Goal: Task Accomplishment & Management: Manage account settings

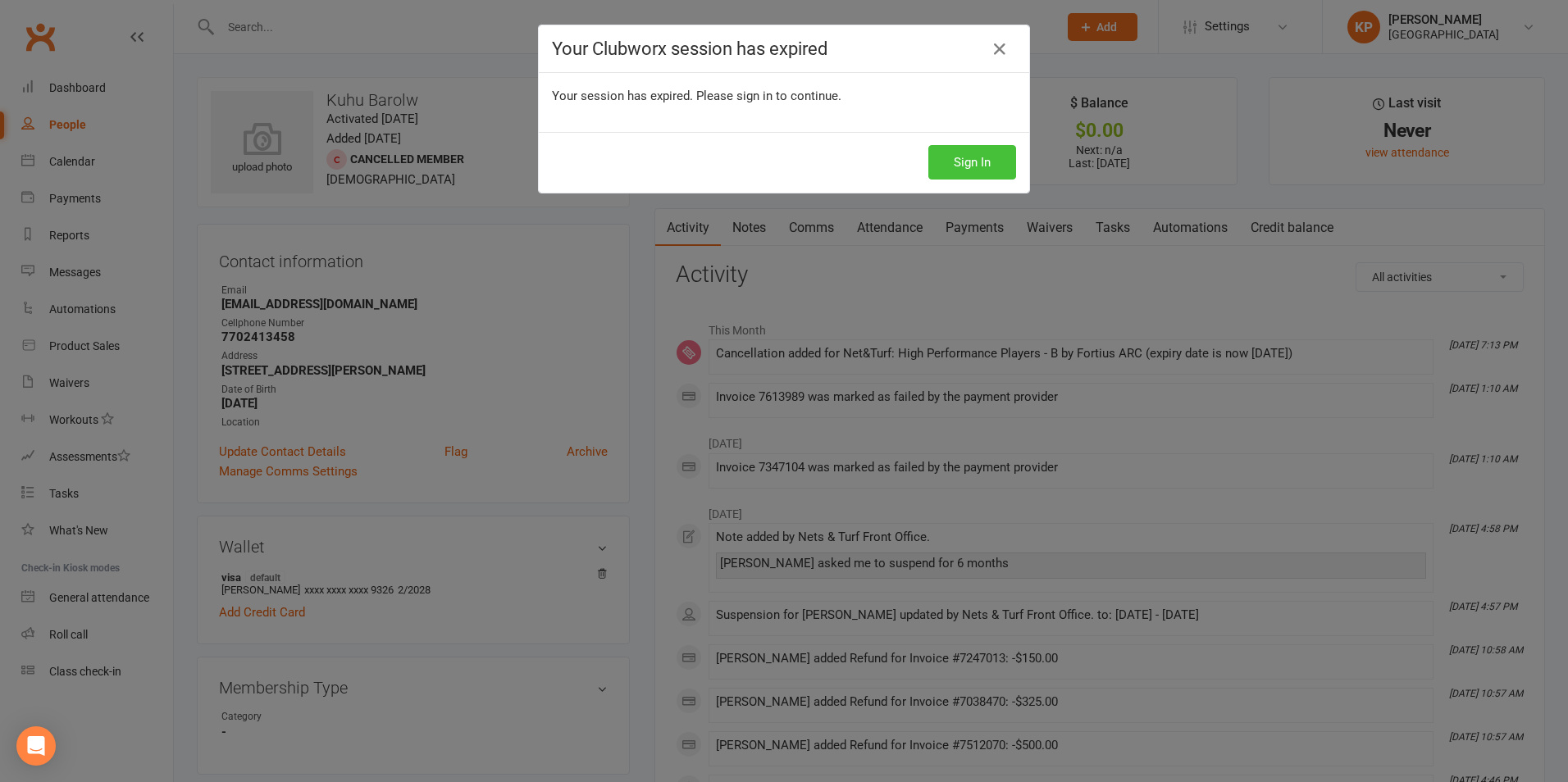
click at [950, 178] on button "Sign In" at bounding box center [972, 162] width 88 height 34
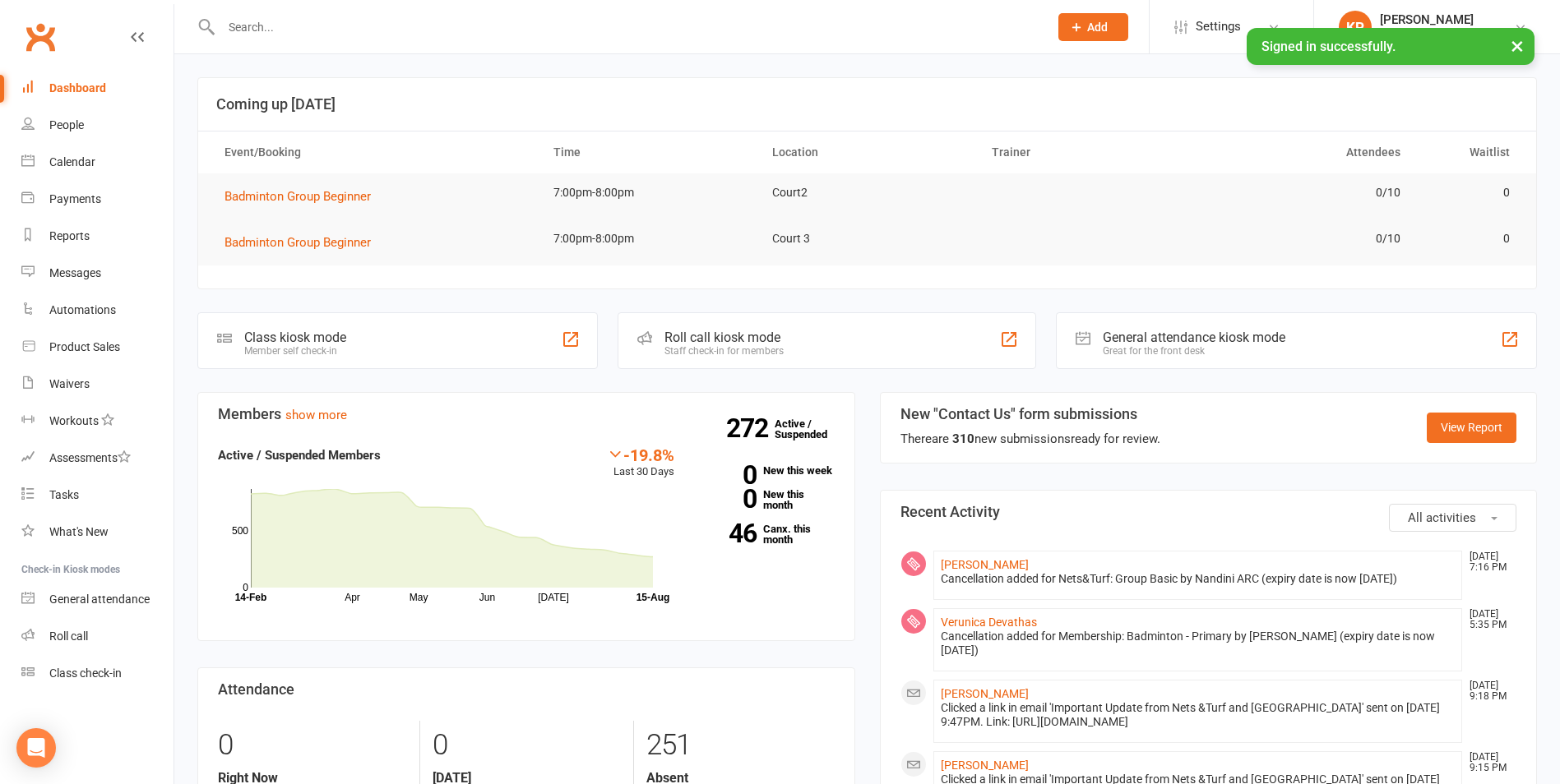
click at [329, 27] on input "text" at bounding box center [627, 27] width 821 height 23
paste input "Shreshta"
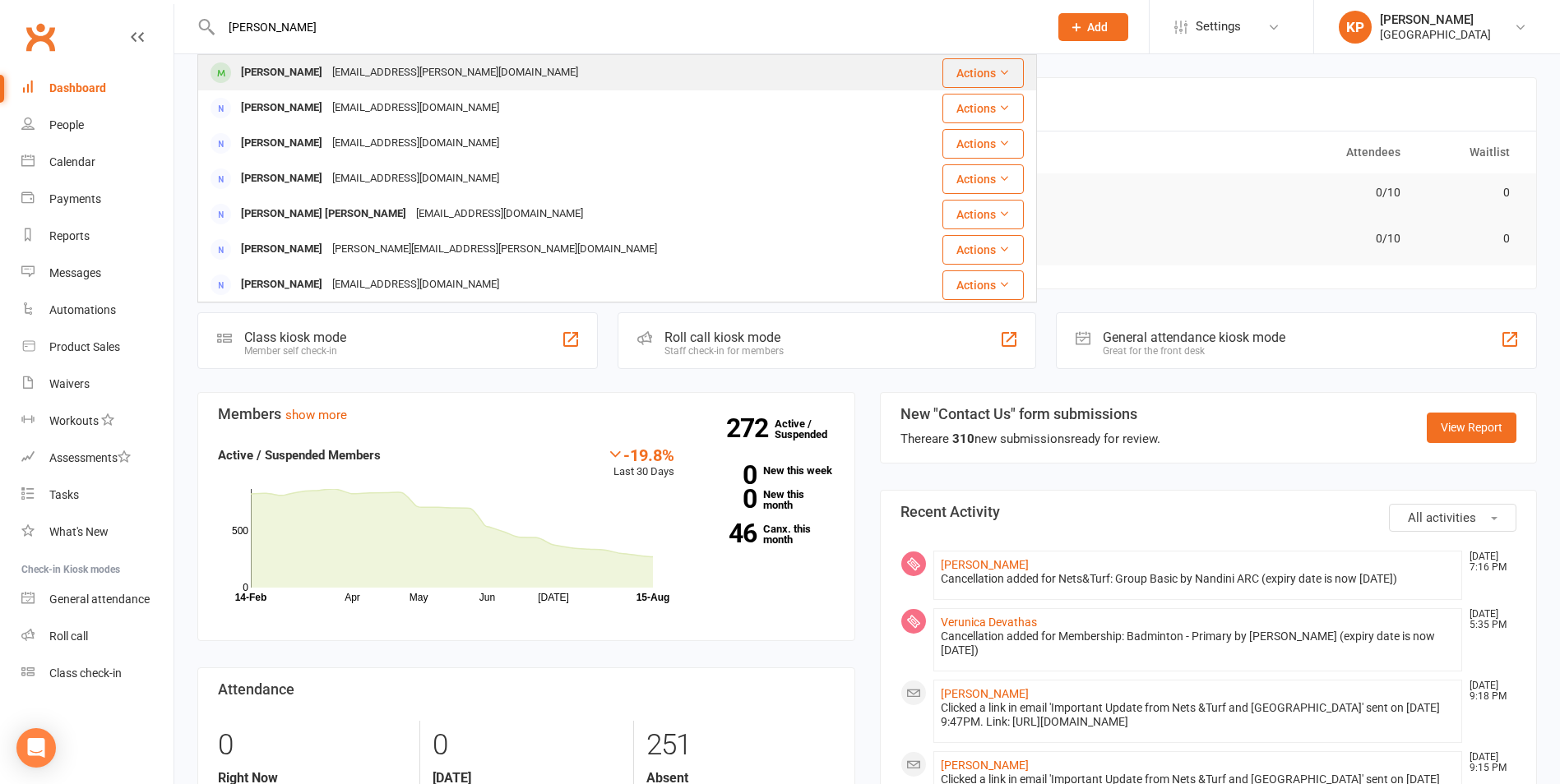
type input "Shreshta"
click at [334, 70] on div "suresh.ganti@gmail.com" at bounding box center [455, 72] width 255 height 24
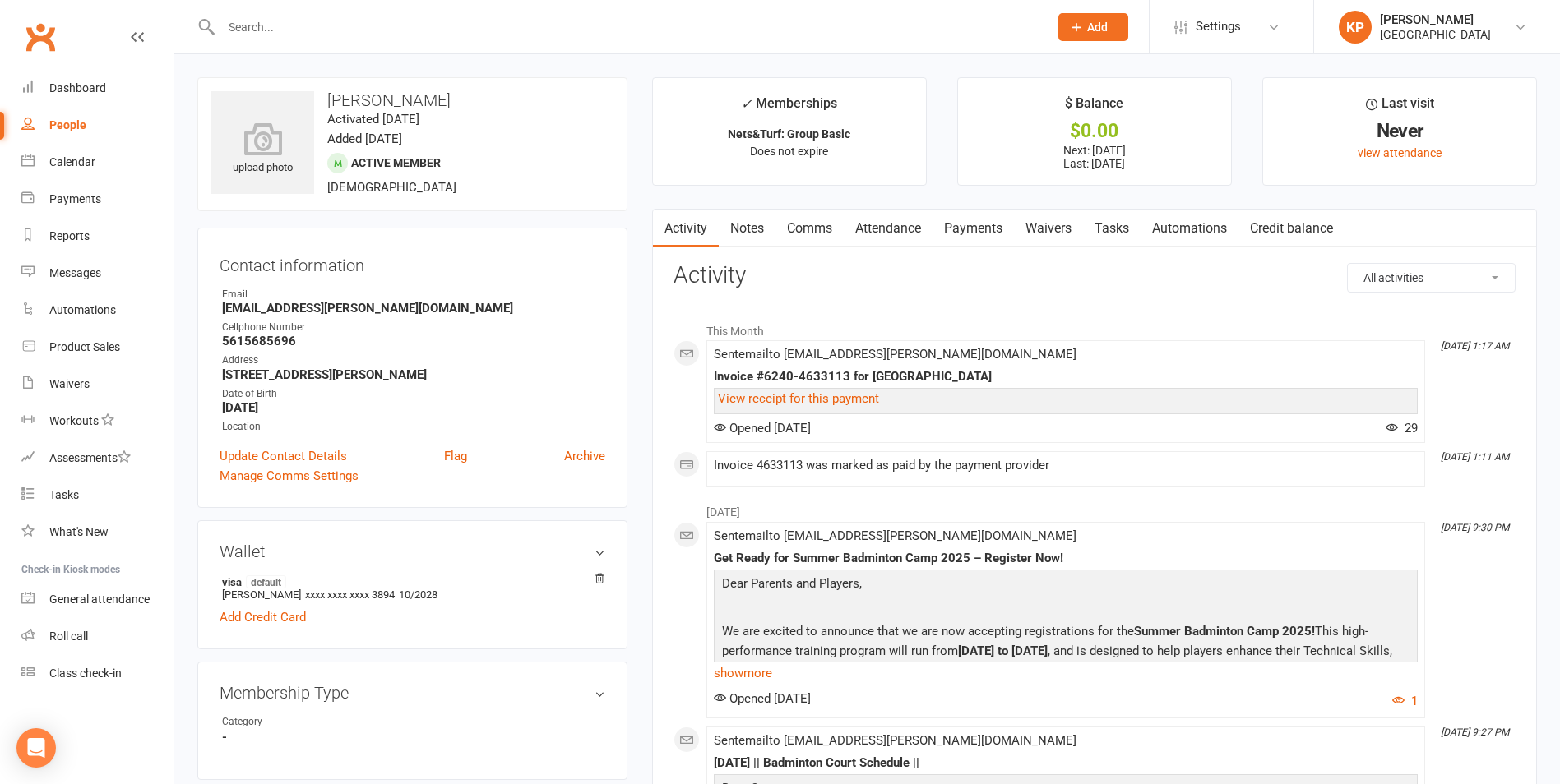
click at [921, 233] on link "Attendance" at bounding box center [889, 229] width 89 height 38
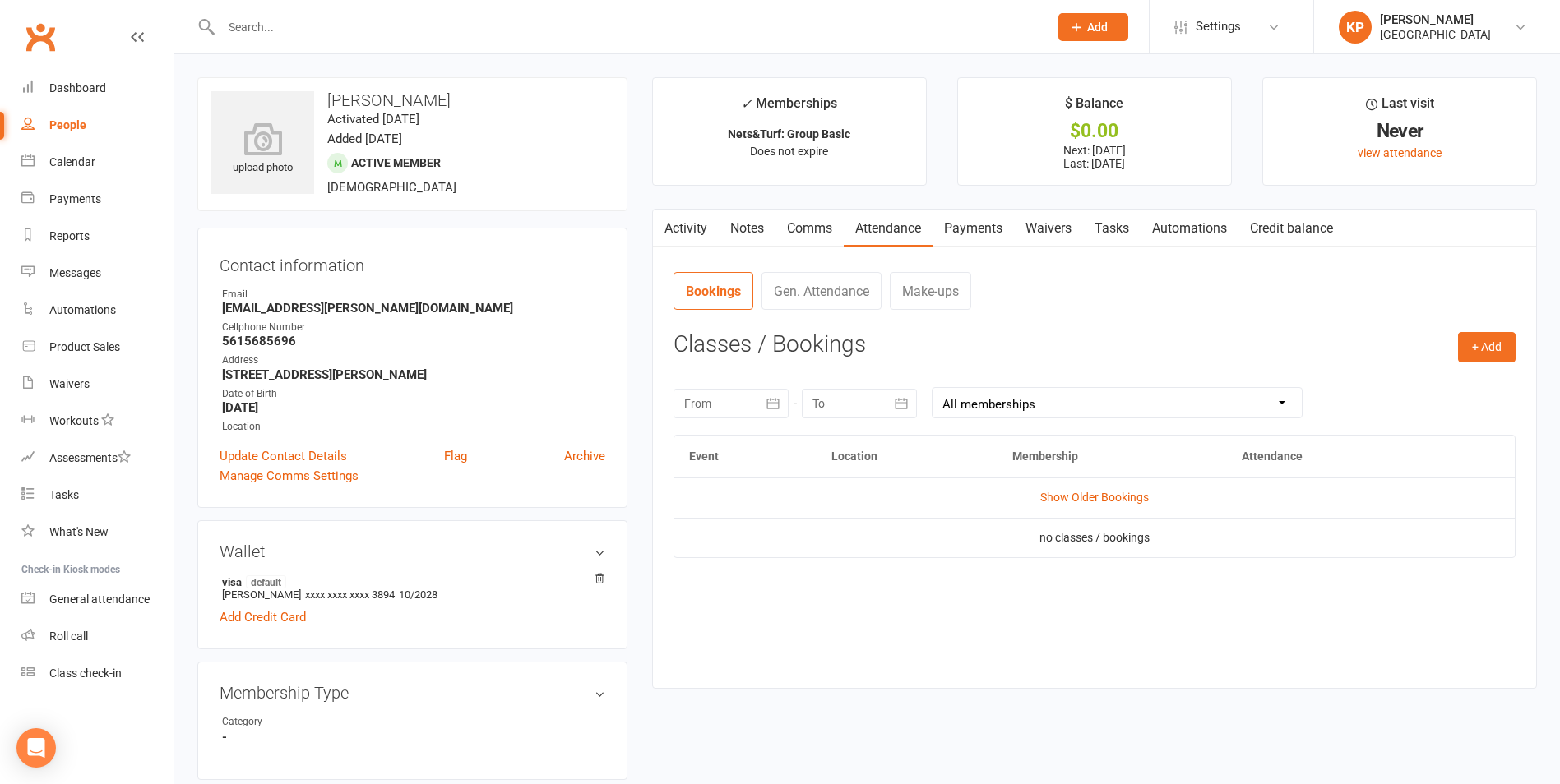
click at [963, 233] on link "Payments" at bounding box center [973, 229] width 82 height 38
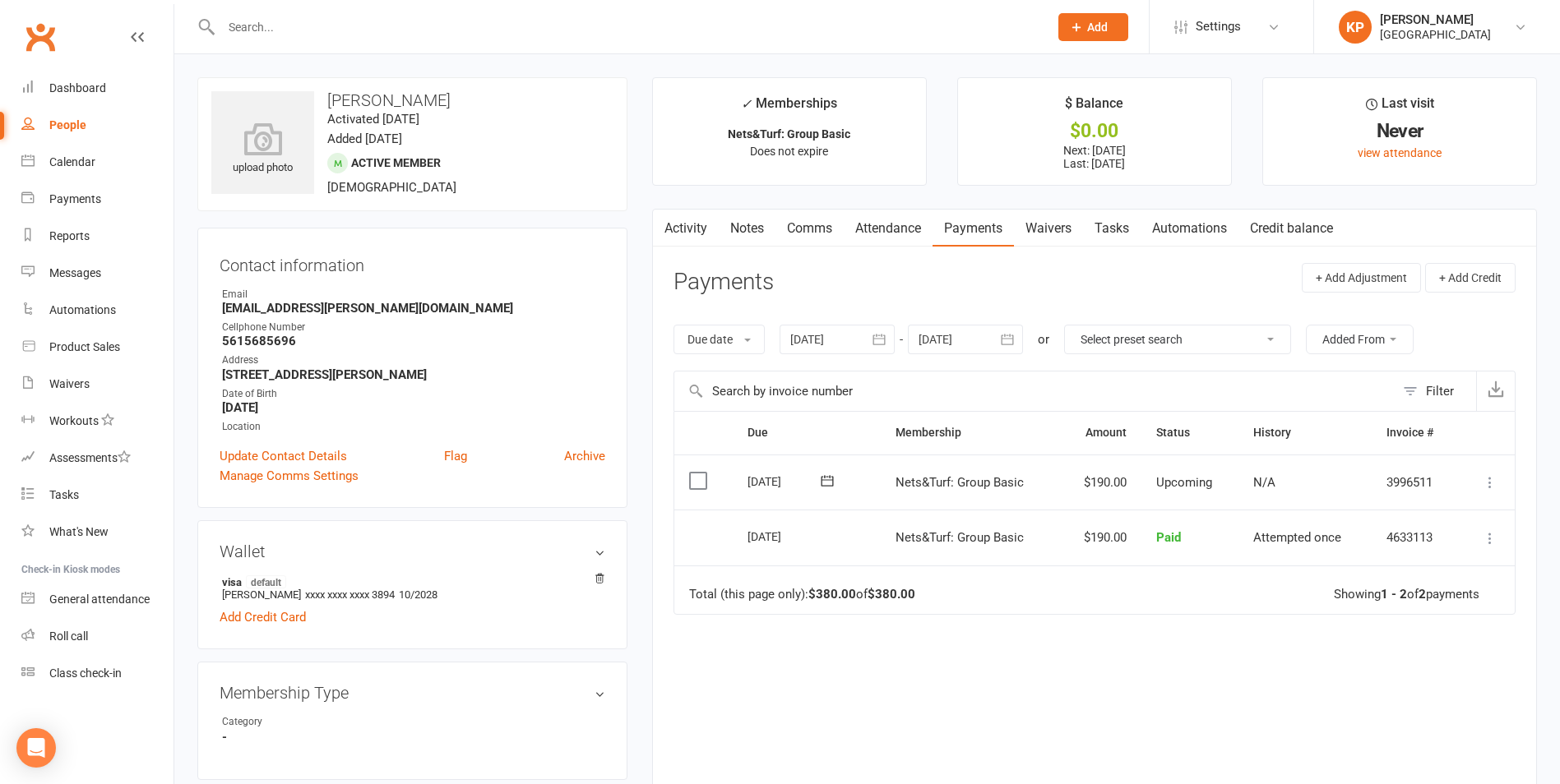
click at [887, 338] on icon "button" at bounding box center [878, 339] width 16 height 16
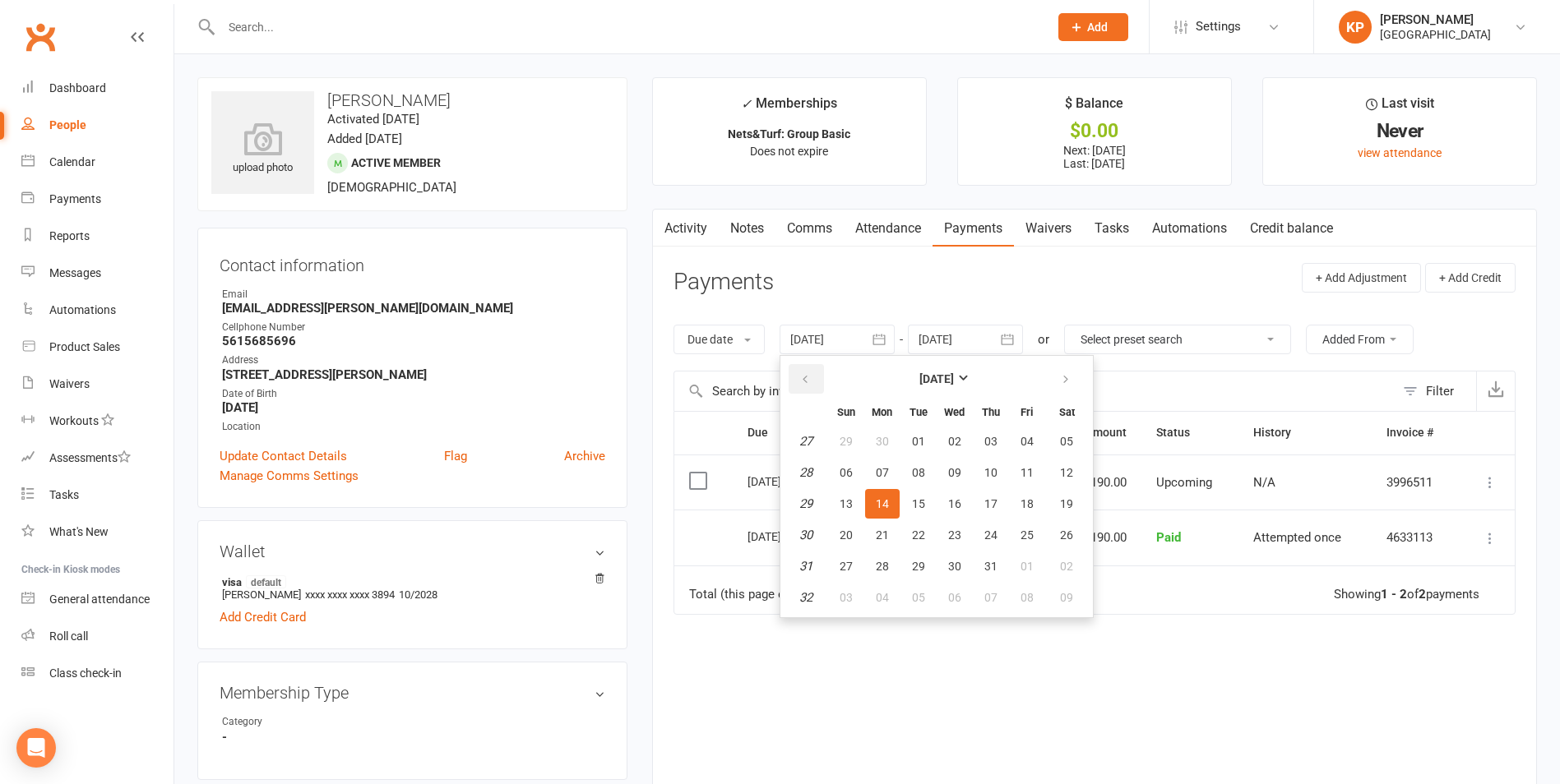
click at [818, 369] on button "button" at bounding box center [806, 379] width 35 height 29
click at [986, 434] on button "01" at bounding box center [991, 441] width 34 height 29
type input "01 May 2025"
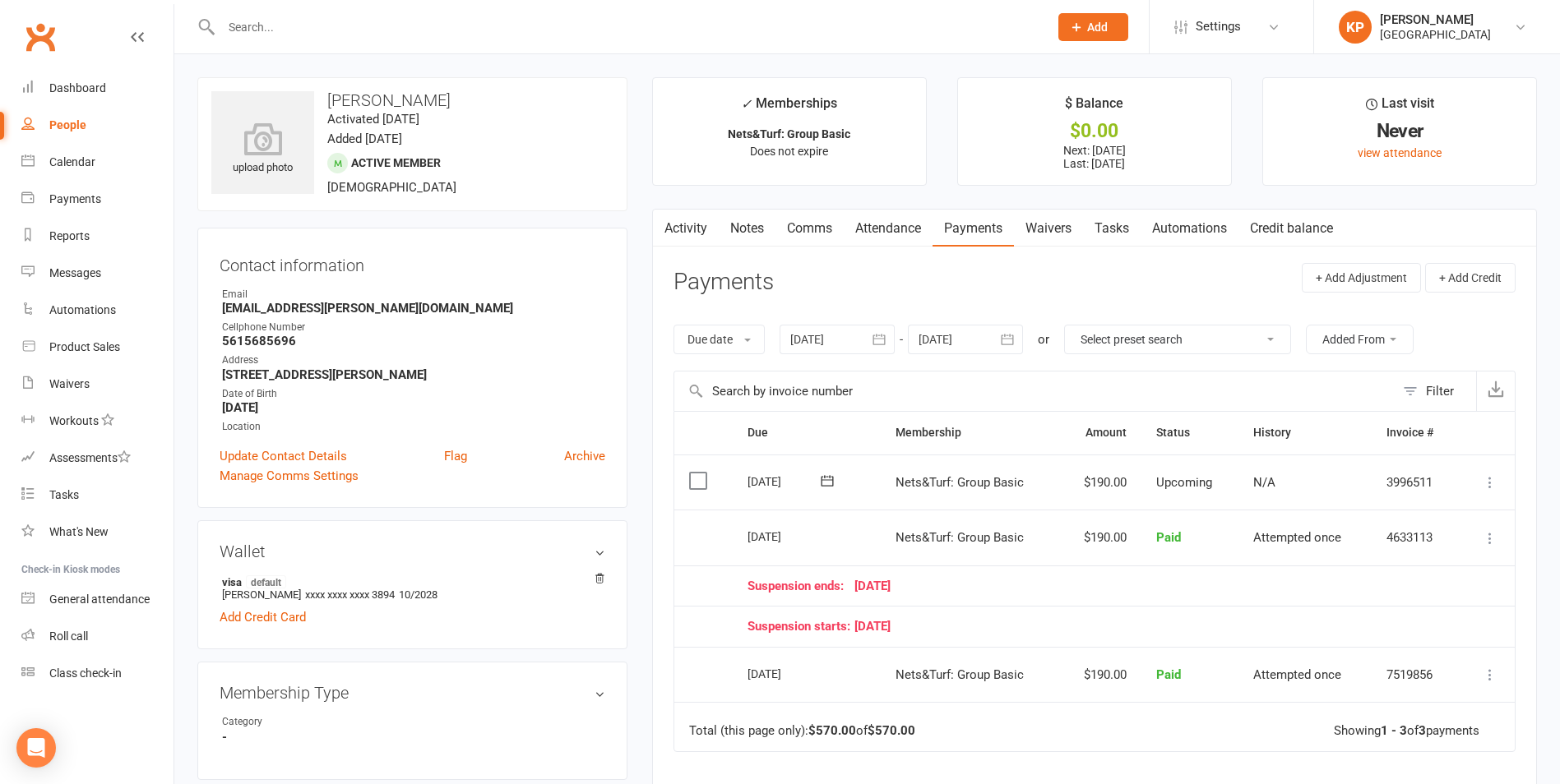
click at [745, 231] on link "Notes" at bounding box center [747, 229] width 57 height 38
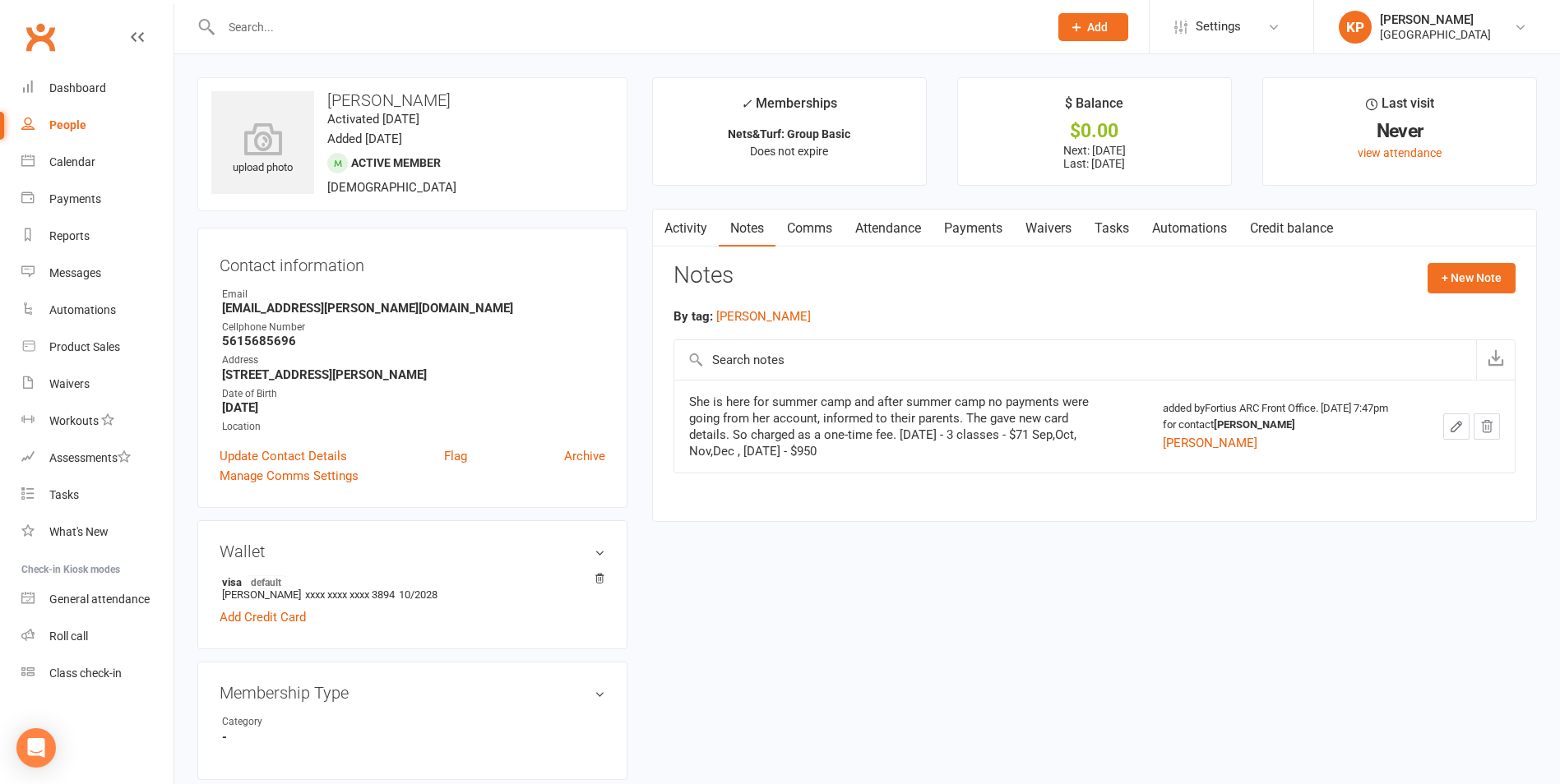
drag, startPoint x: 1314, startPoint y: 412, endPoint x: 1375, endPoint y: 410, distance: 61.0
click at [1375, 410] on div "added by Fortius ARC Front Office. Jan 6, 2025 7:47pm for contact Shreshta Gant…" at bounding box center [1285, 426] width 244 height 52
click at [941, 454] on div "She is here for summer camp and after summer camp no payments were going from h…" at bounding box center [894, 426] width 411 height 65
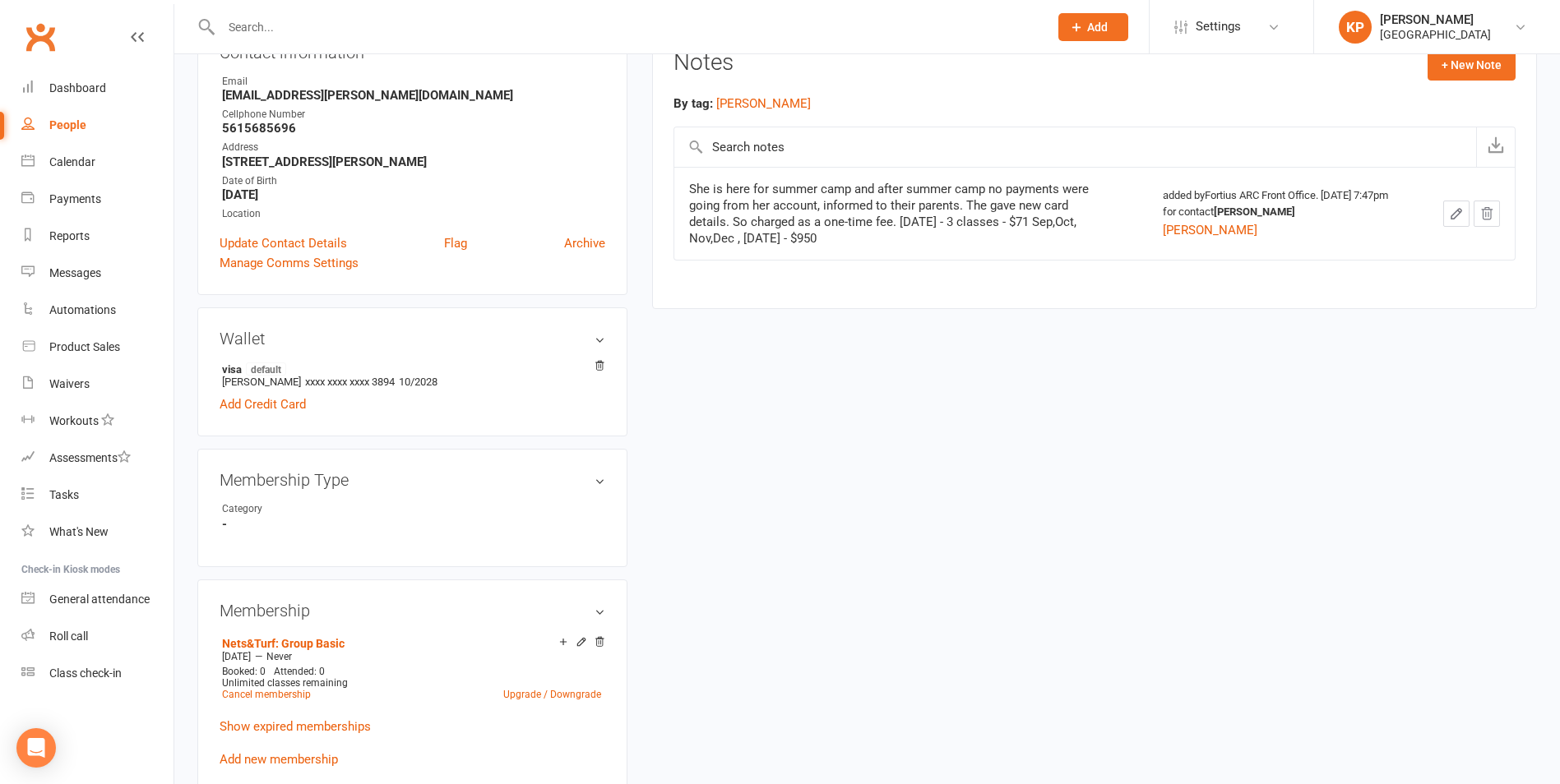
scroll to position [411, 0]
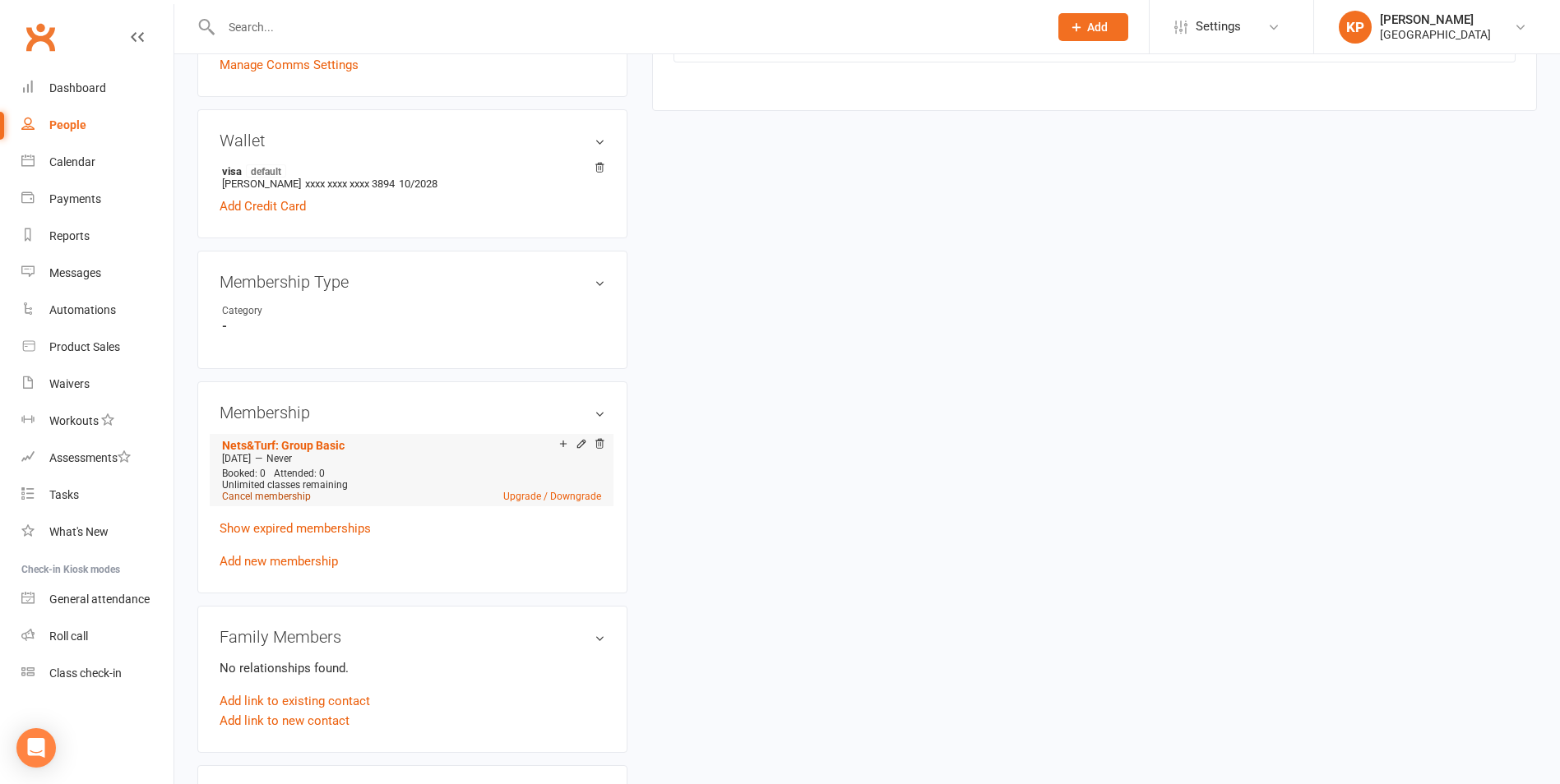
click at [286, 497] on link "Cancel membership" at bounding box center [267, 496] width 89 height 11
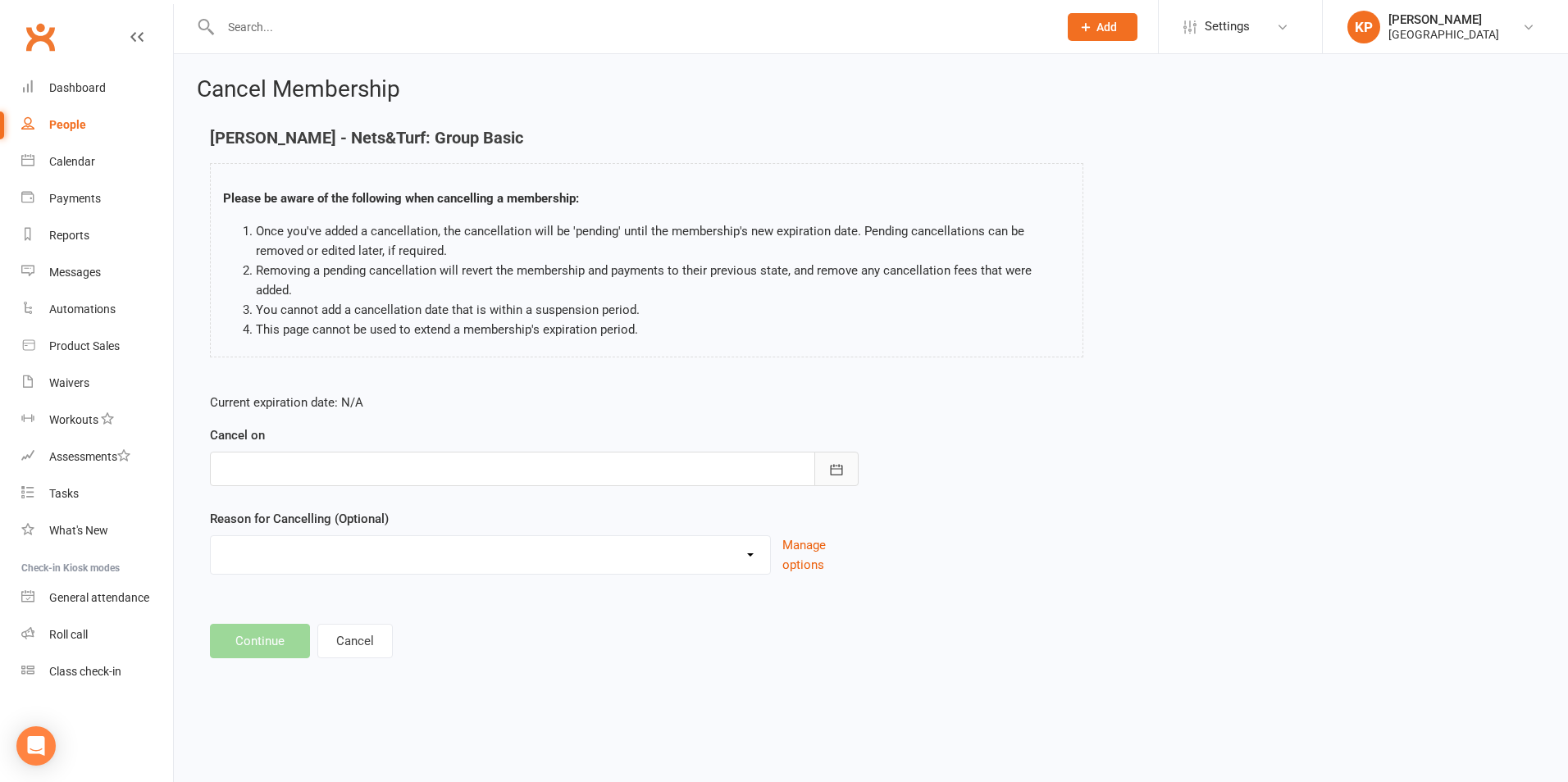
click at [828, 452] on button "button" at bounding box center [836, 469] width 45 height 34
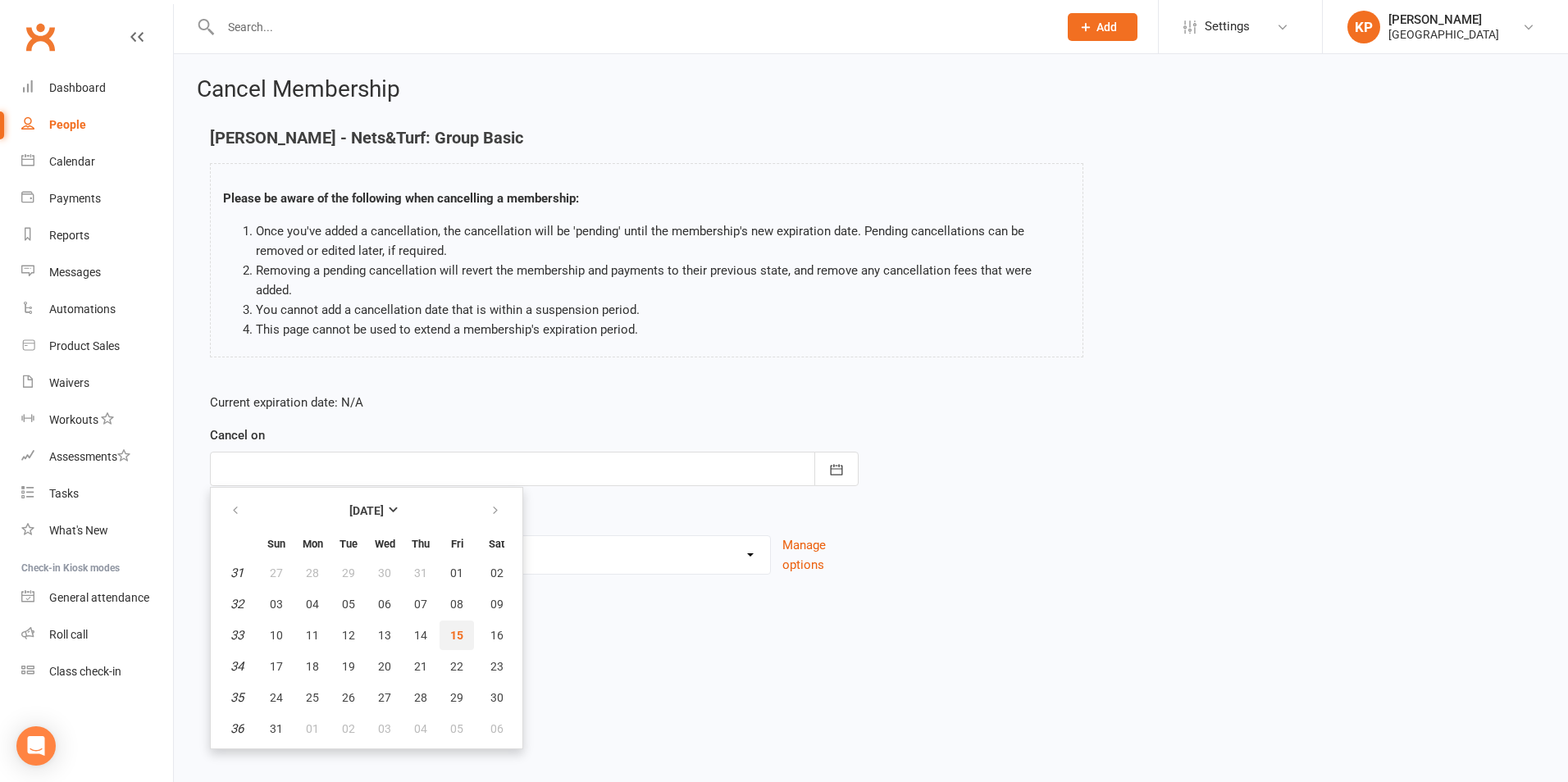
click at [468, 621] on button "15" at bounding box center [456, 635] width 34 height 29
type input "15 Aug 2025"
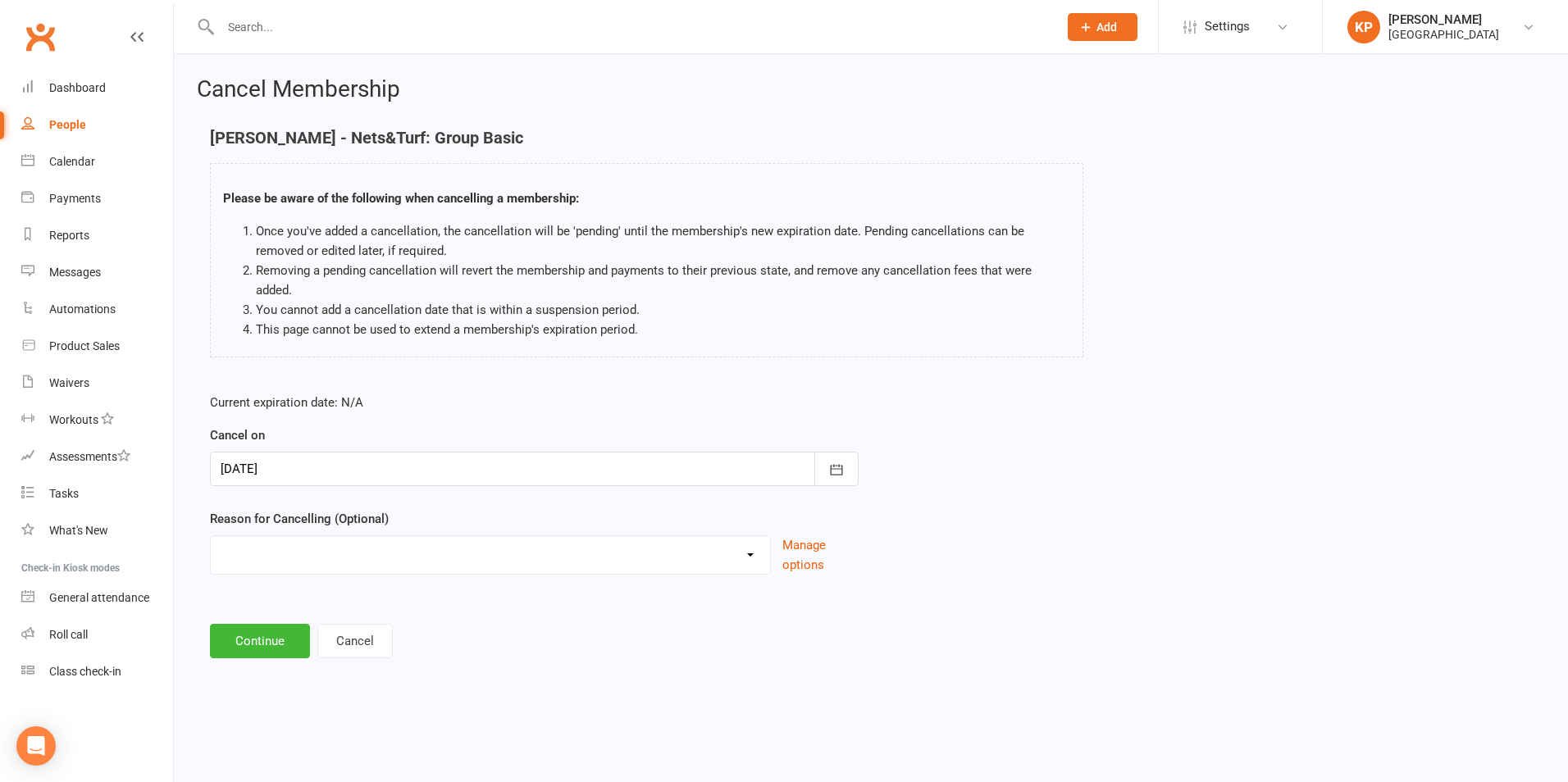
click at [515, 542] on select "Annual Membership - No longer available after 12/31/2023 Coach Requested to can…" at bounding box center [490, 553] width 560 height 33
select select "2"
click at [211, 537] on select "Annual Membership - No longer available after 12/31/2023 Coach Requested to can…" at bounding box center [490, 553] width 560 height 33
click at [265, 625] on button "Continue" at bounding box center [260, 641] width 100 height 34
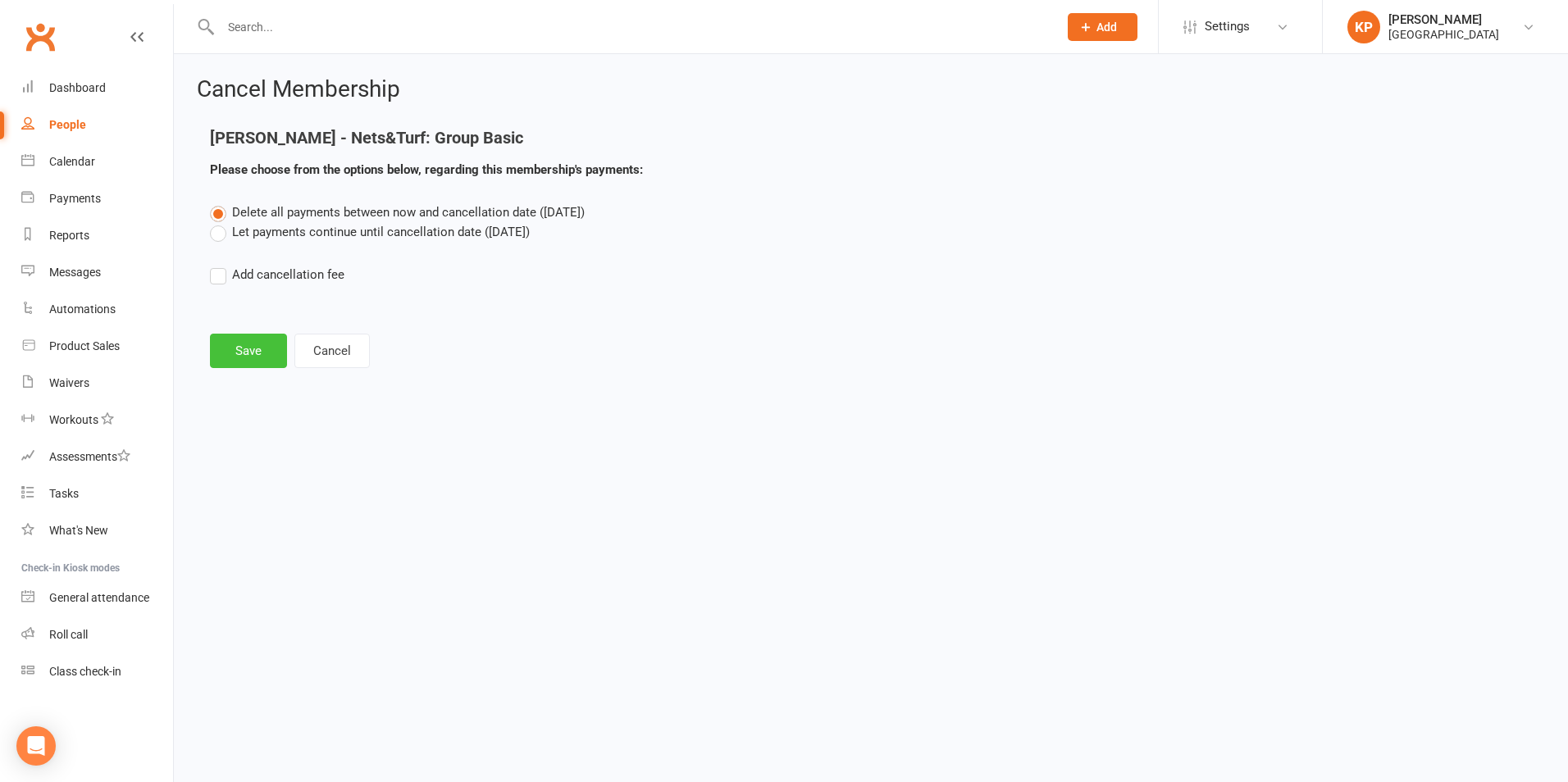
click at [258, 359] on button "Save" at bounding box center [248, 351] width 77 height 34
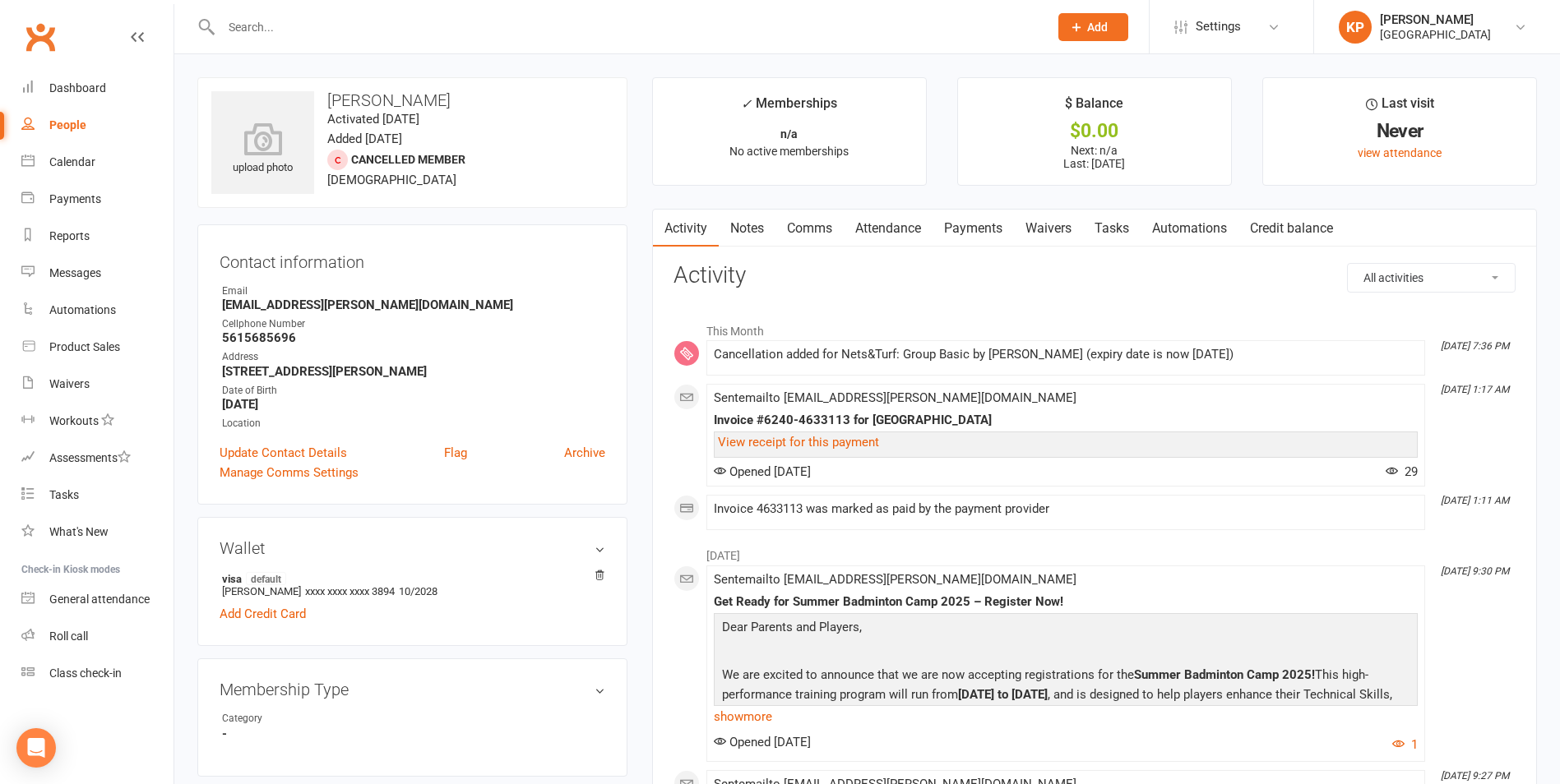
drag, startPoint x: 439, startPoint y: 103, endPoint x: 325, endPoint y: 103, distance: 114.0
click at [325, 103] on h3 "Shreshta Ganti" at bounding box center [413, 100] width 403 height 18
copy h3 "Shreshta Ganti"
click at [475, 174] on div "upload photo Shreshta Ganti Activated 27 July, 2024 Added 16 July, 2024 Cancell…" at bounding box center [412, 142] width 430 height 131
drag, startPoint x: 221, startPoint y: 593, endPoint x: 283, endPoint y: 590, distance: 62.1
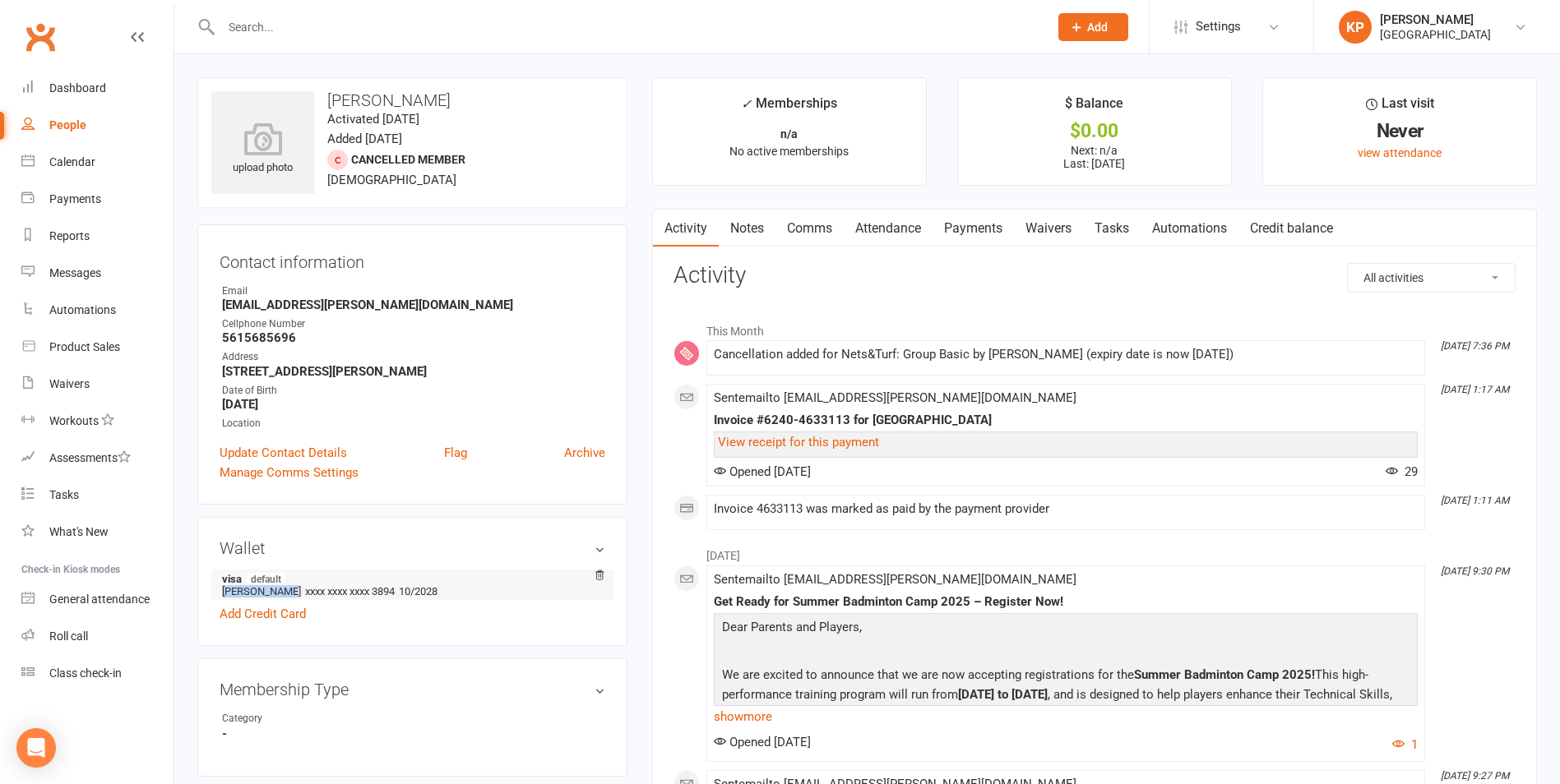
click at [283, 590] on li "visa default Suresh Ganti xxxx xxxx xxxx 3894 10/2028" at bounding box center [412, 585] width 385 height 30
copy li "Suresh Ganti"
